Goal: Entertainment & Leisure: Consume media (video, audio)

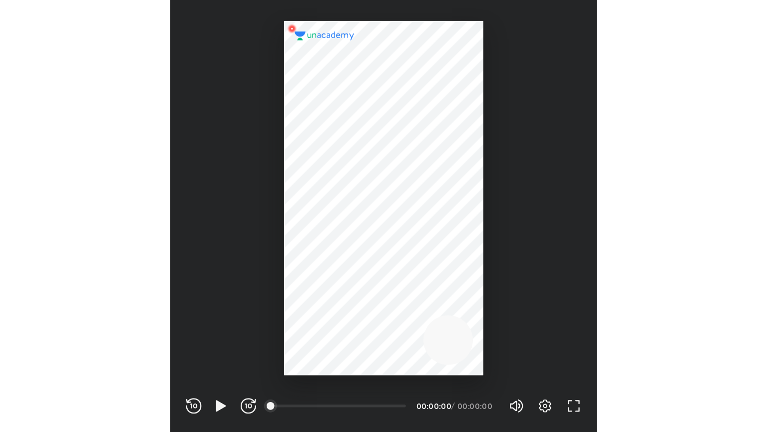
scroll to position [331, 328]
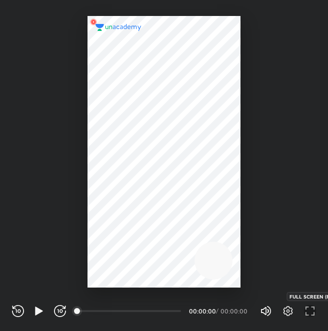
click at [314, 312] on icon "button" at bounding box center [310, 311] width 12 height 12
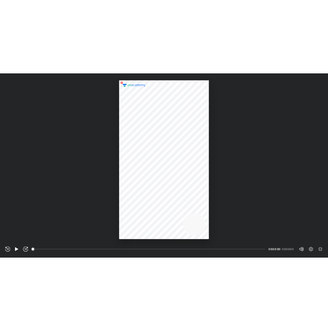
scroll to position [432, 767]
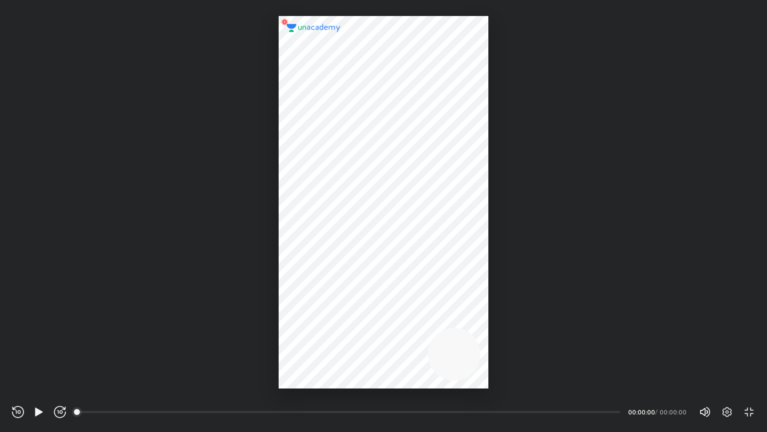
click at [327, 331] on div at bounding box center [383, 202] width 209 height 372
click at [44, 331] on icon "button" at bounding box center [39, 412] width 12 height 12
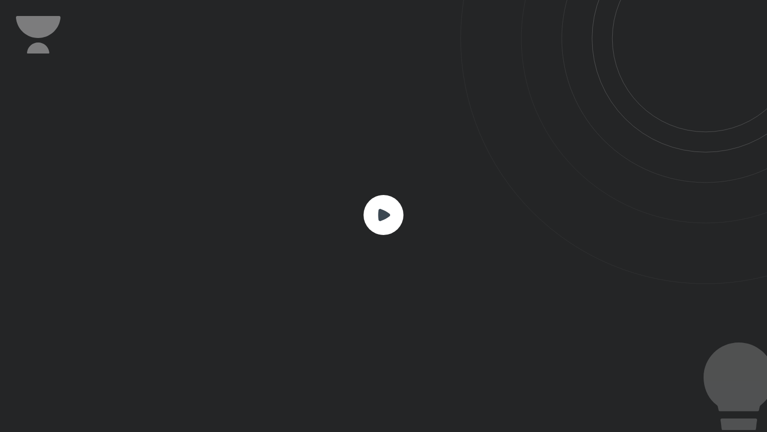
click at [327, 205] on rect at bounding box center [384, 215] width 40 height 40
click at [327, 217] on div at bounding box center [383, 216] width 767 height 432
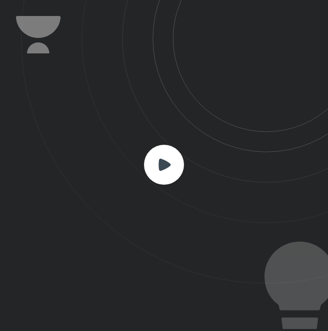
scroll to position [331, 328]
click at [158, 179] on rect at bounding box center [164, 165] width 40 height 40
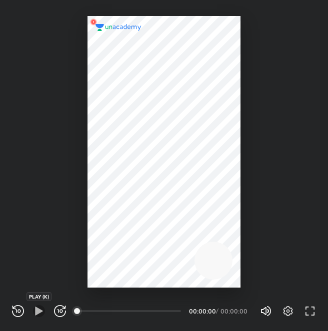
click at [39, 309] on icon "button" at bounding box center [38, 311] width 7 height 8
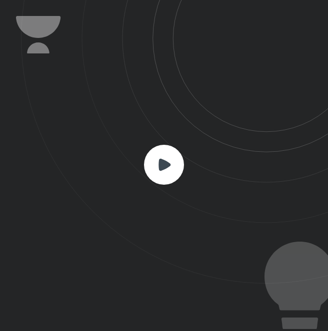
click at [171, 166] on rect at bounding box center [164, 165] width 40 height 40
click at [316, 237] on div "CONNECTING TO 's CLASS REWIND (J) PLAY (K) FORWARD (L) 00:00 00:00:00 / 00:00:0…" at bounding box center [164, 165] width 328 height 331
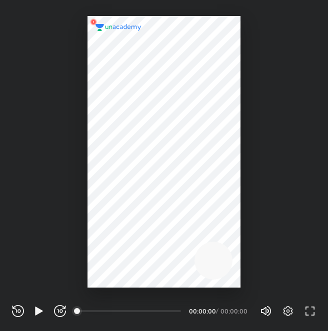
scroll to position [331, 328]
click at [240, 243] on div at bounding box center [163, 152] width 153 height 272
